Goal: Task Accomplishment & Management: Manage account settings

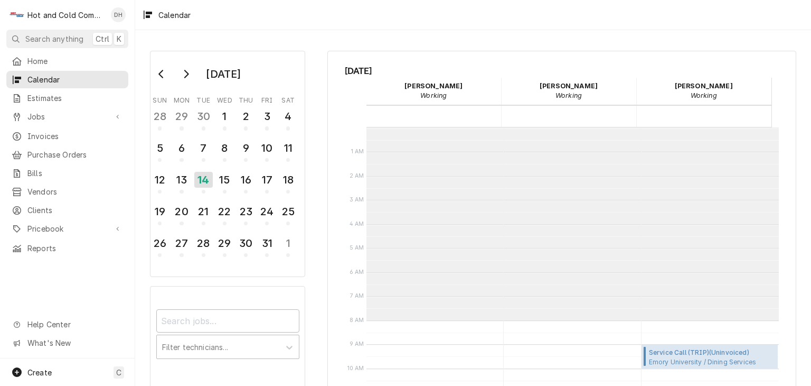
scroll to position [192, 0]
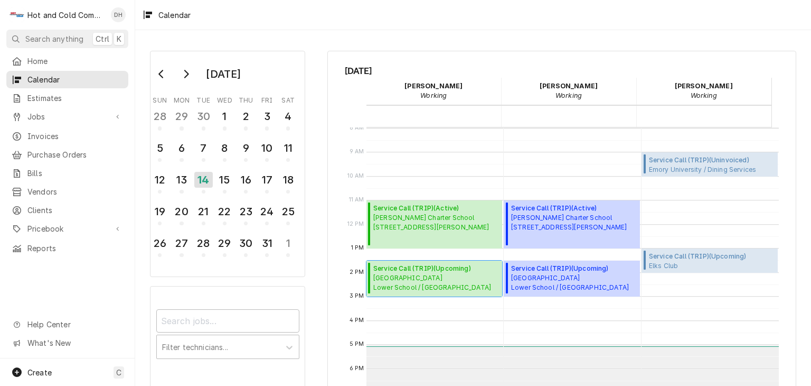
click at [434, 280] on span "[GEOGRAPHIC_DATA] / [GEOGRAPHIC_DATA][PERSON_NAME]" at bounding box center [432, 282] width 118 height 19
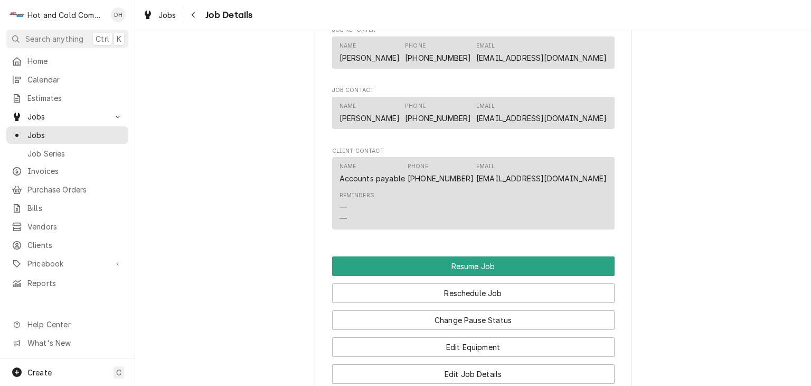
scroll to position [880, 0]
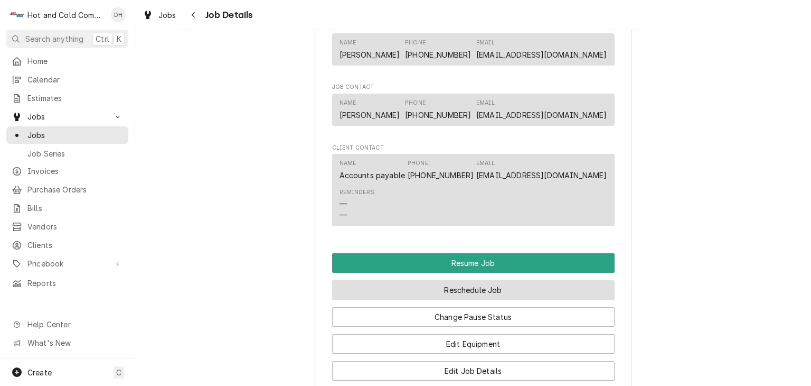
click at [481, 300] on button "Reschedule Job" at bounding box center [473, 290] width 283 height 20
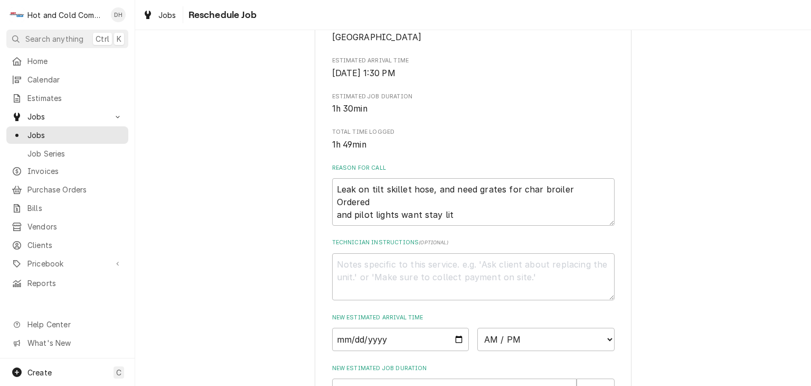
scroll to position [352, 0]
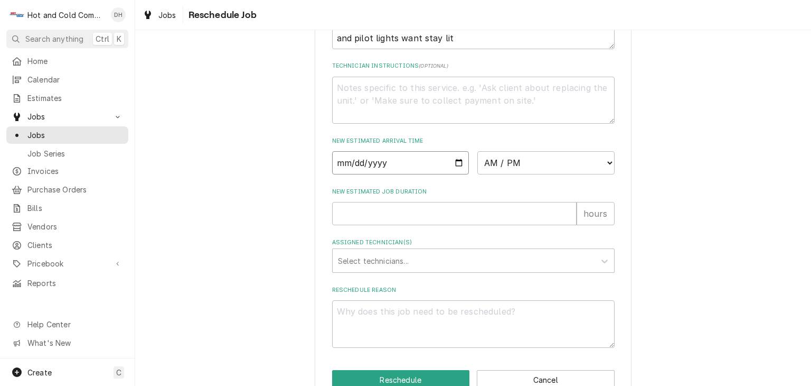
click at [455, 174] on input "Date" at bounding box center [400, 162] width 137 height 23
type textarea "x"
type input "2025-10-15"
click at [606, 174] on select "AM / PM 6:00 AM 6:15 AM 6:30 AM 6:45 AM 7:00 AM 7:15 AM 7:30 AM 7:45 AM 8:00 AM…" at bounding box center [546, 162] width 137 height 23
select select "09:00:00"
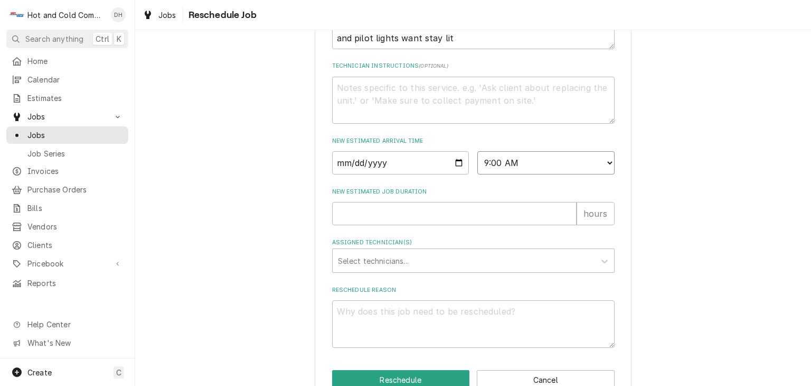
click at [478, 174] on select "AM / PM 6:00 AM 6:15 AM 6:30 AM 6:45 AM 7:00 AM 7:15 AM 7:30 AM 7:45 AM 8:00 AM…" at bounding box center [546, 162] width 137 height 23
click at [374, 225] on input "New Estimated Job Duration" at bounding box center [454, 213] width 245 height 23
type textarea "x"
type input "1"
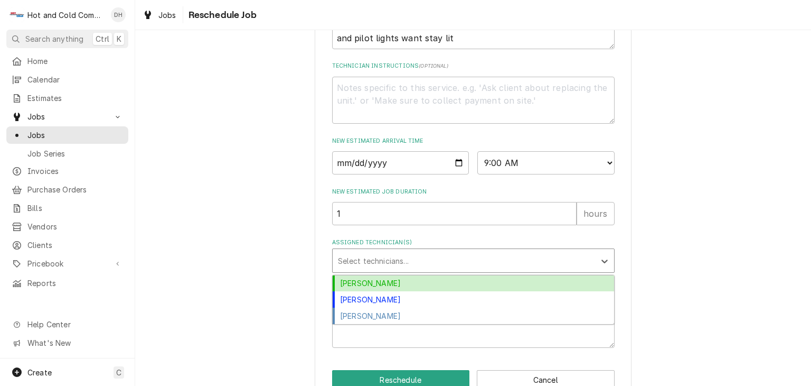
click at [373, 270] on div "Assigned Technician(s)" at bounding box center [464, 260] width 252 height 19
drag, startPoint x: 368, startPoint y: 307, endPoint x: 377, endPoint y: 304, distance: 9.0
click at [371, 292] on div "[PERSON_NAME]" at bounding box center [474, 283] width 282 height 16
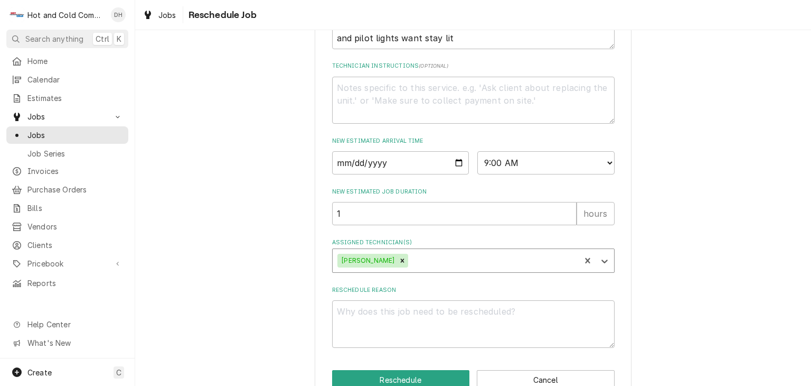
click at [456, 270] on div "Assigned Technician(s)" at bounding box center [492, 260] width 165 height 19
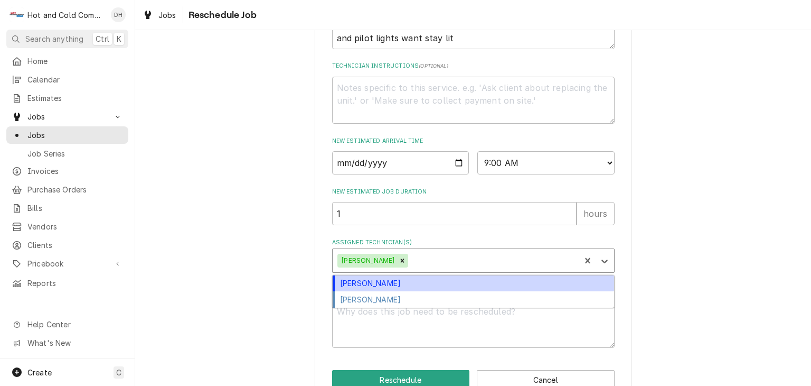
click at [418, 292] on div "[PERSON_NAME]" at bounding box center [474, 283] width 282 height 16
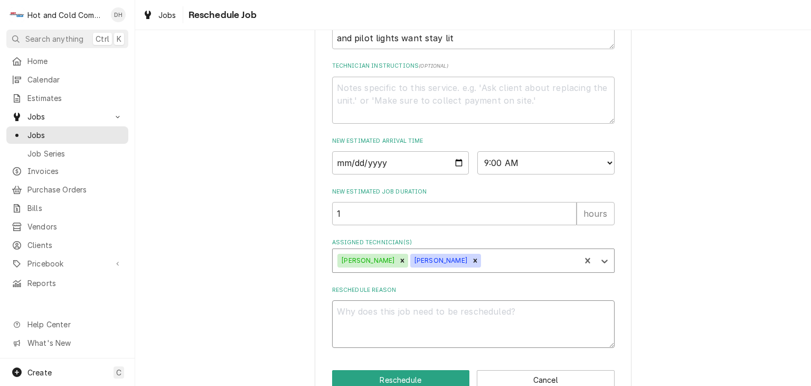
click at [374, 332] on textarea "Reschedule Reason" at bounding box center [473, 324] width 283 height 48
type textarea "x"
type textarea "m"
type textarea "x"
type textarea "me"
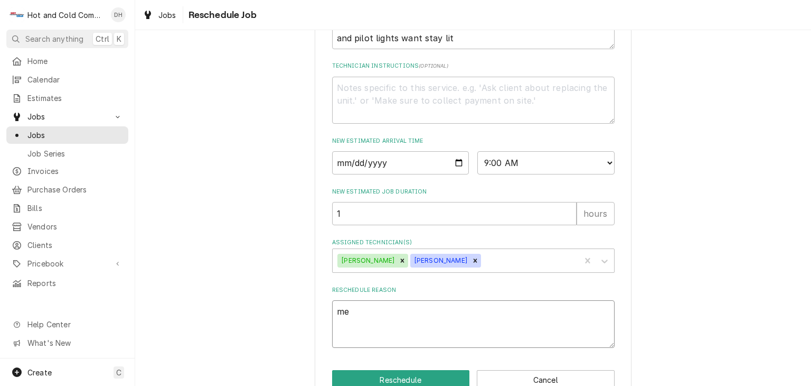
type textarea "x"
type textarea "mee"
type textarea "x"
type textarea "meet"
type textarea "x"
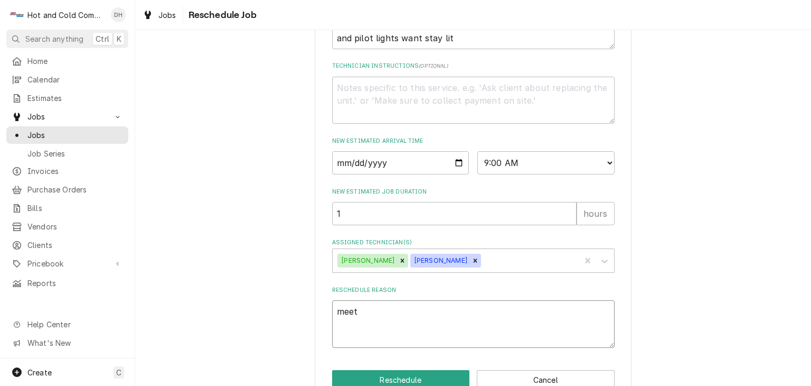
type textarea "meet"
type textarea "x"
type textarea "meet w"
type textarea "x"
type textarea "meet wi"
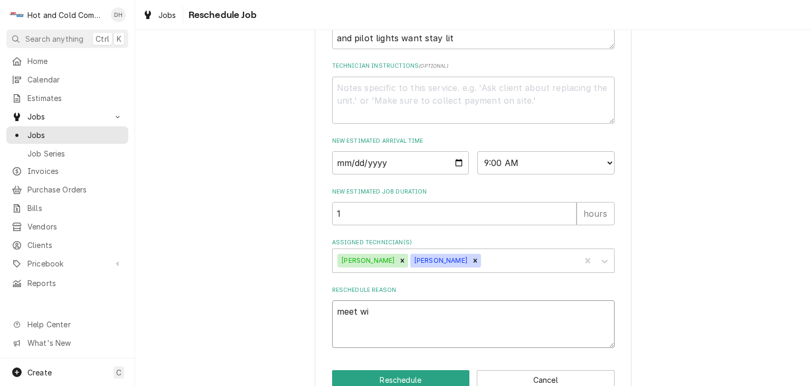
type textarea "x"
type textarea "meet wit"
type textarea "x"
type textarea "meet with"
type textarea "x"
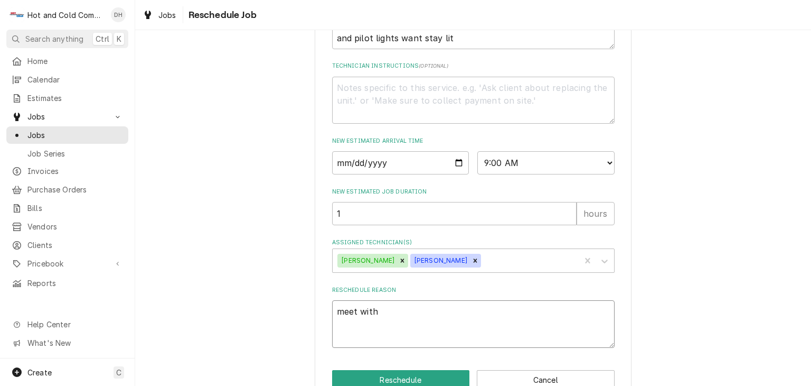
type textarea "meet with"
type textarea "x"
type textarea "meet with J"
type textarea "x"
type textarea "meet with Ja"
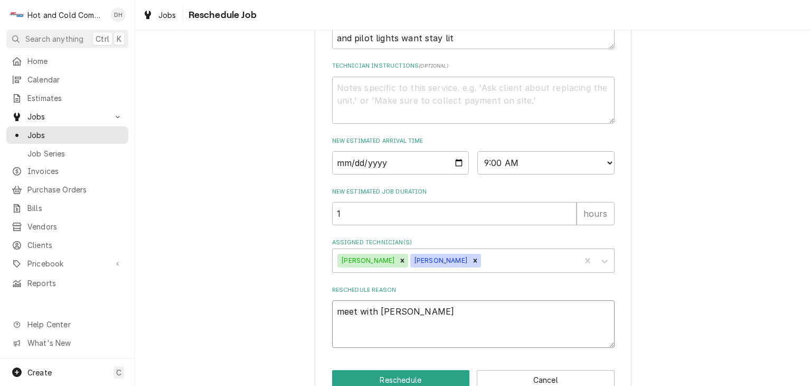
type textarea "x"
type textarea "meet with Jam"
type textarea "x"
type textarea "meet with Jame"
type textarea "x"
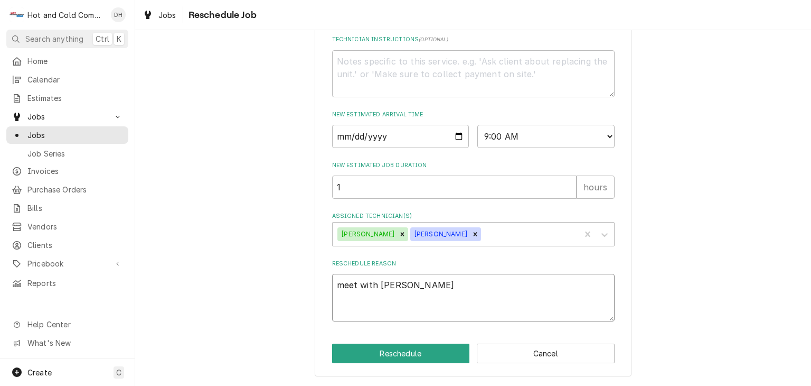
scroll to position [403, 0]
type textarea "meet with James"
drag, startPoint x: 390, startPoint y: 349, endPoint x: 400, endPoint y: 345, distance: 11.4
click at [395, 347] on button "Reschedule" at bounding box center [401, 353] width 138 height 20
type textarea "x"
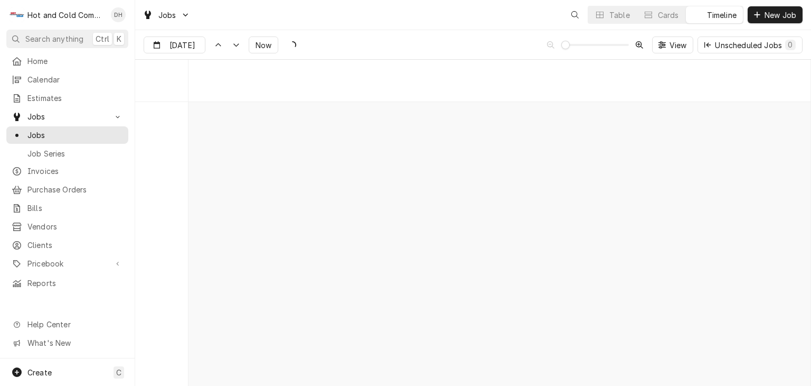
scroll to position [6023, 0]
